Goal: Information Seeking & Learning: Understand process/instructions

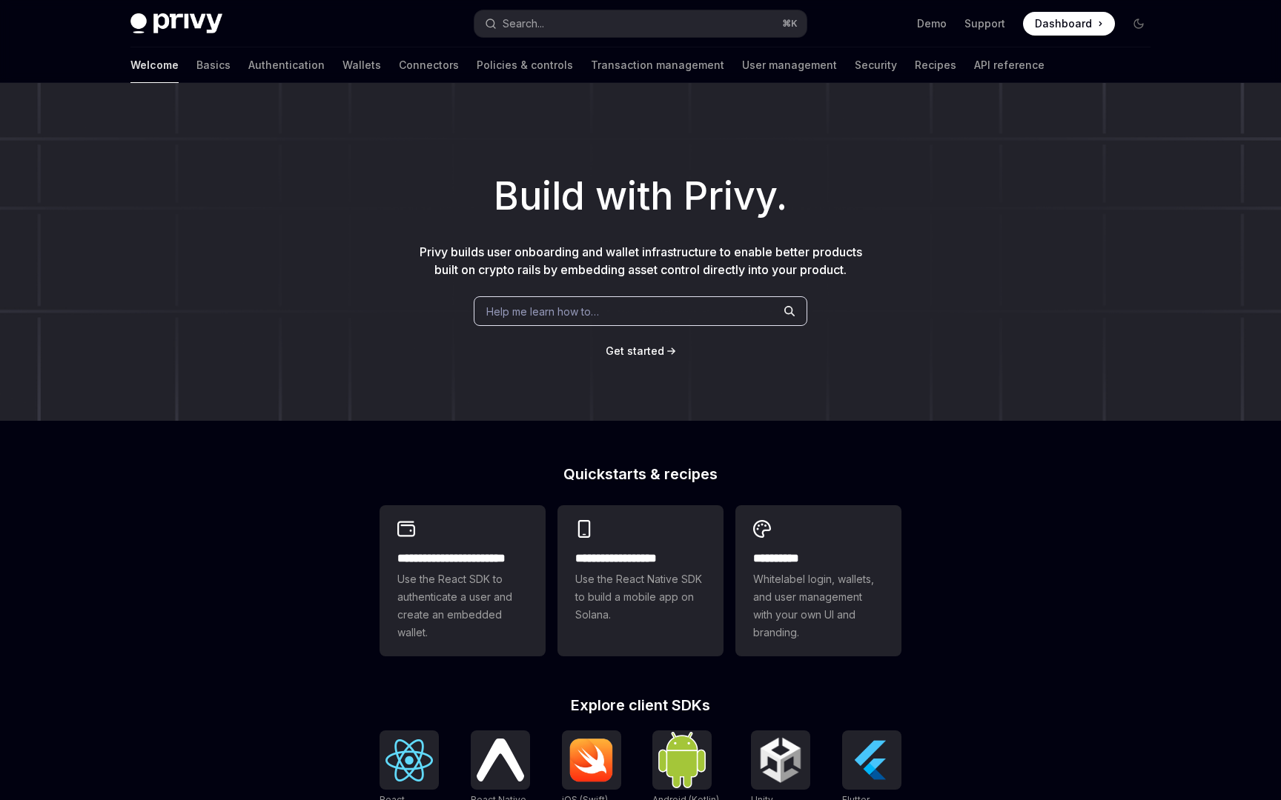
click at [826, 387] on div "Build with Privy. Privy builds user onboarding and wallet infrastructure to ena…" at bounding box center [640, 252] width 1281 height 338
click at [826, 414] on div "Build with Privy. Privy builds user onboarding and wallet infrastructure to ena…" at bounding box center [640, 252] width 1281 height 338
click at [914, 68] on link "Recipes" at bounding box center [934, 65] width 41 height 36
type textarea "*"
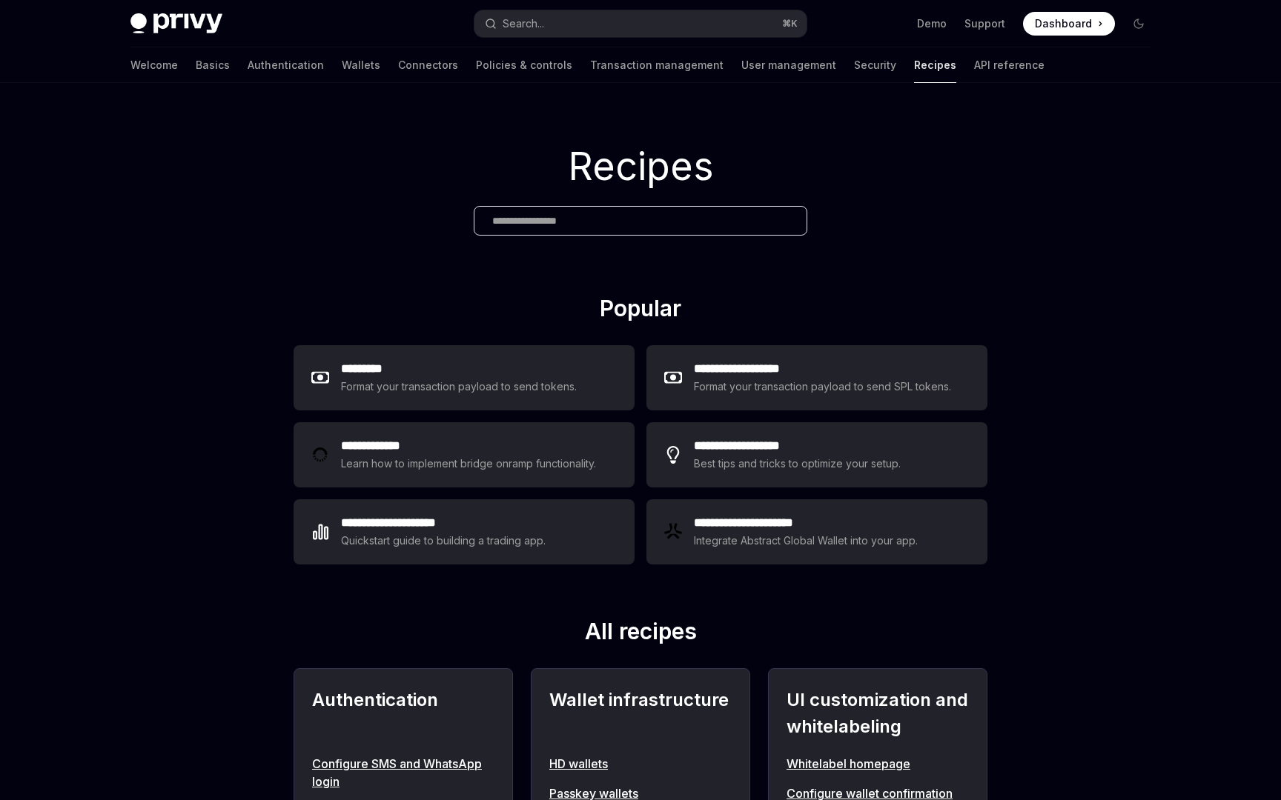
click at [573, 223] on input "text" at bounding box center [640, 221] width 296 height 16
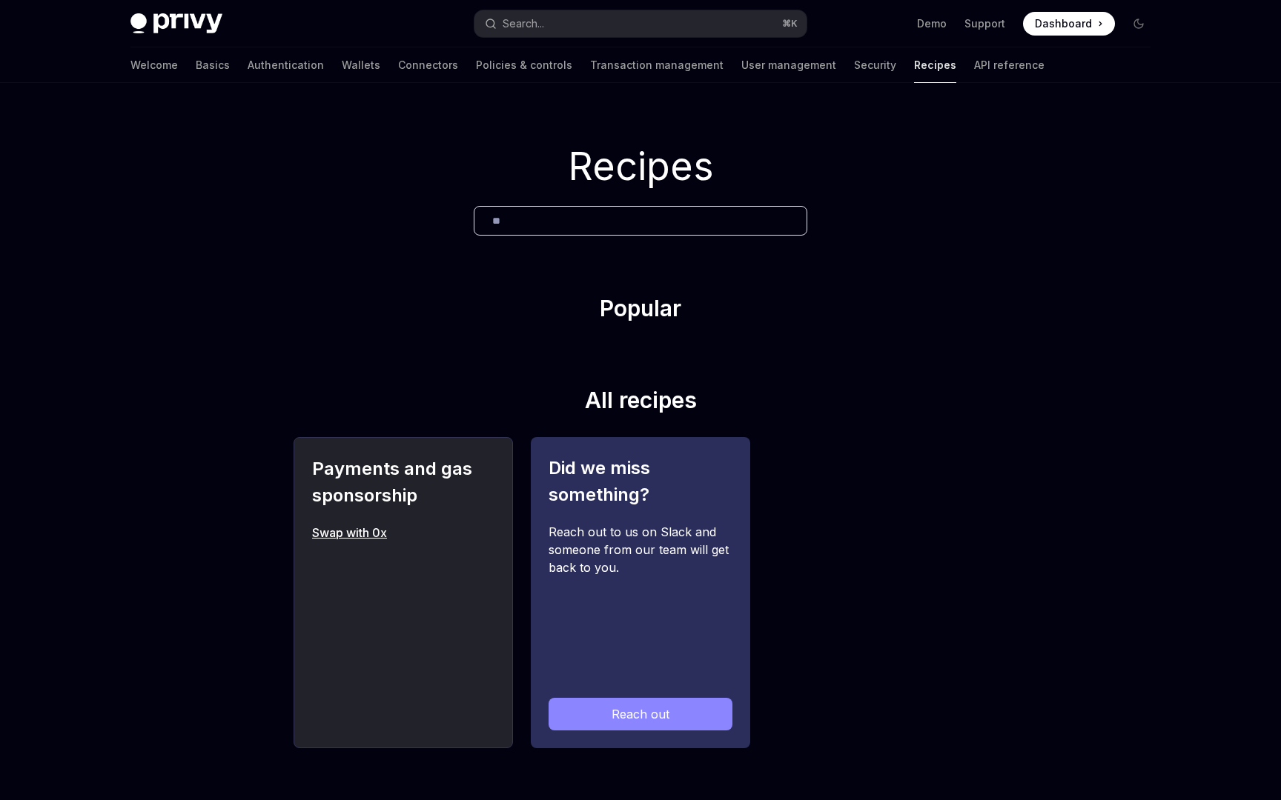
type input "**"
click at [357, 528] on link "Swap with 0x" at bounding box center [403, 533] width 182 height 18
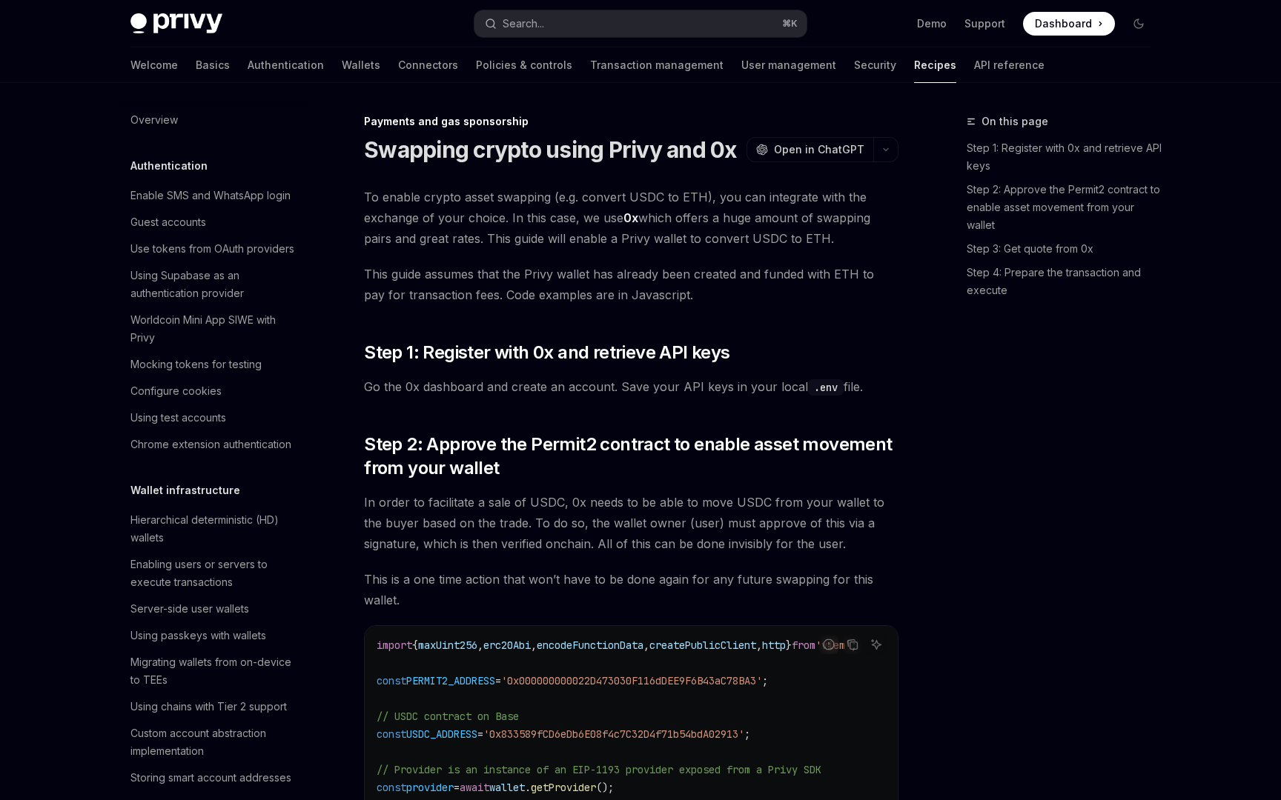
type textarea "*"
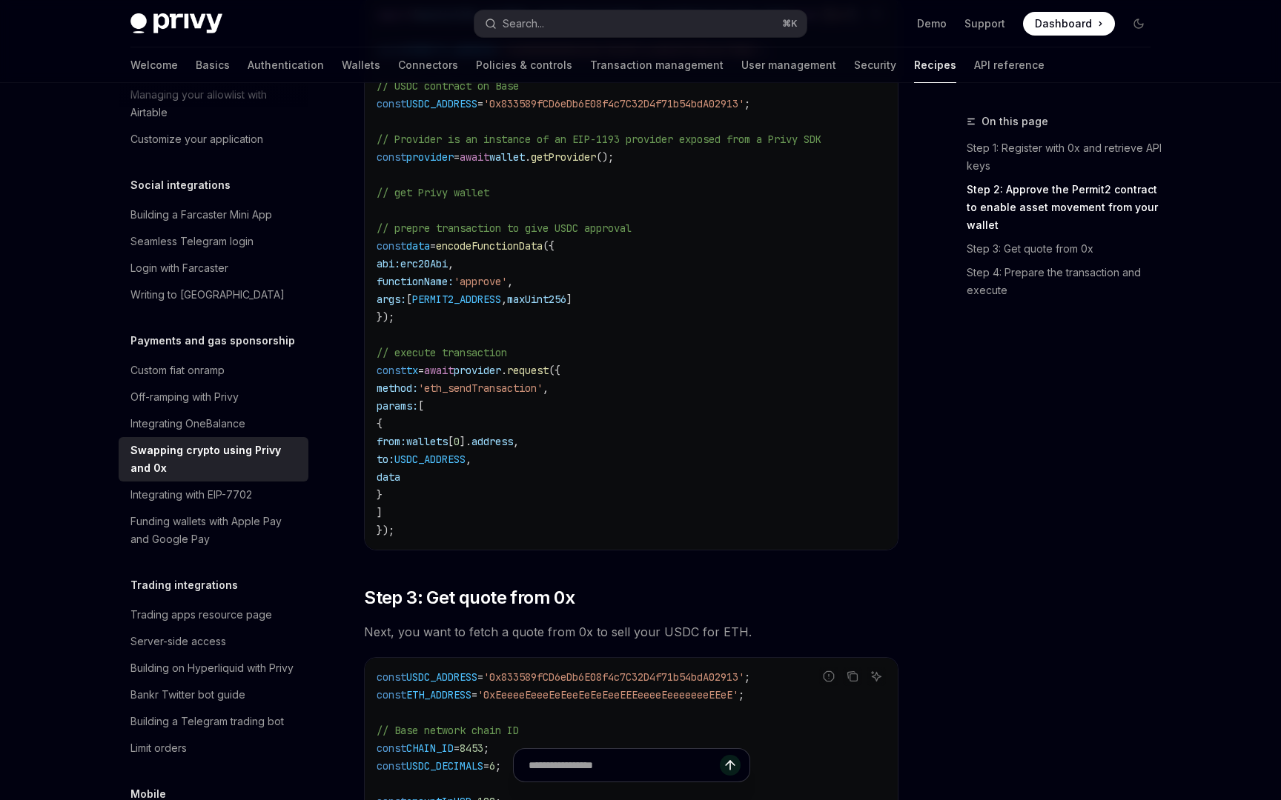
scroll to position [606, 0]
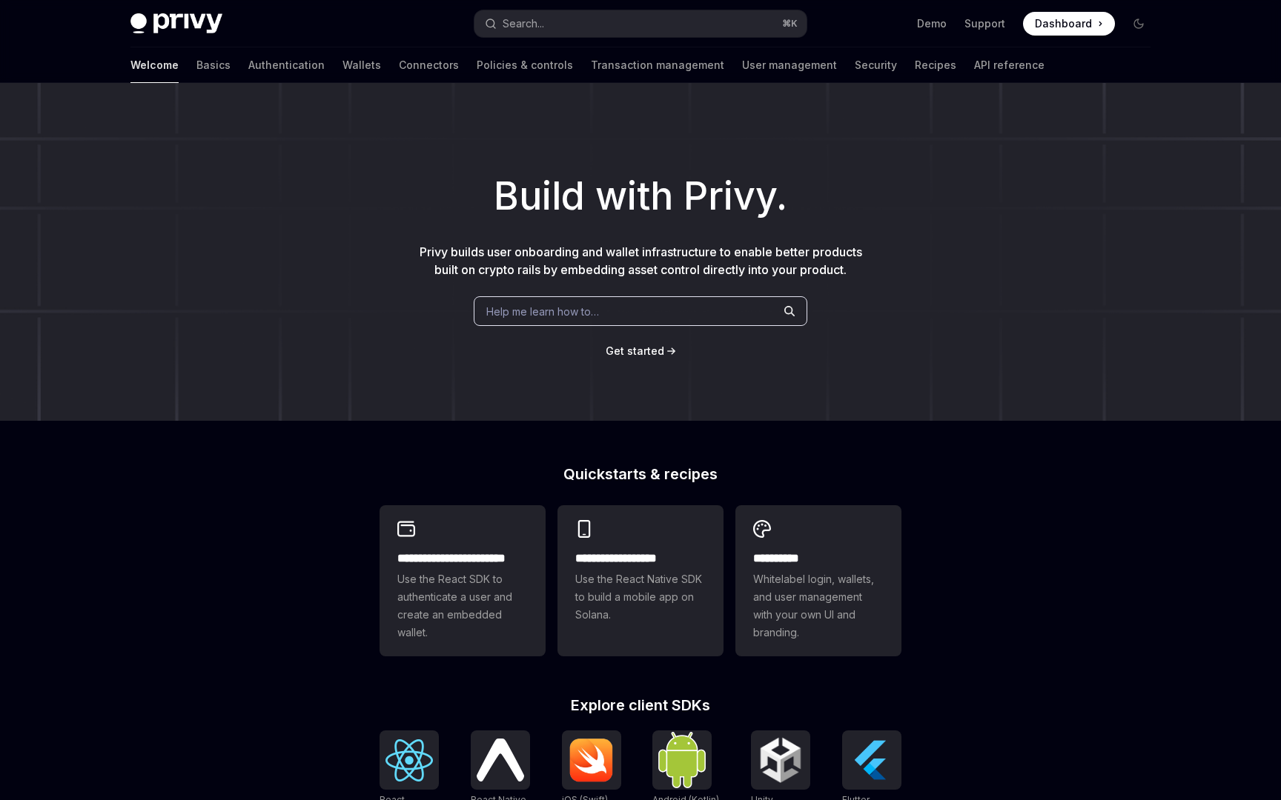
click at [943, 285] on div "Build with Privy. Privy builds user onboarding and wallet infrastructure to ena…" at bounding box center [640, 252] width 1281 height 338
